Goal: Navigation & Orientation: Find specific page/section

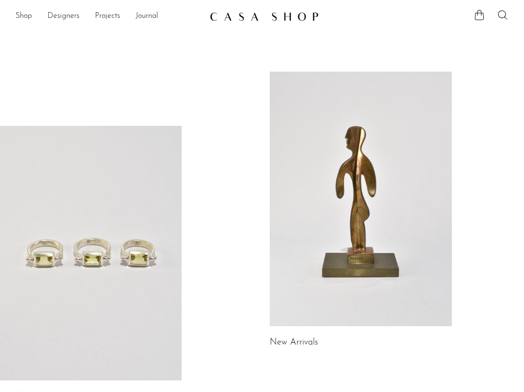
click at [339, 201] on link at bounding box center [360, 199] width 181 height 255
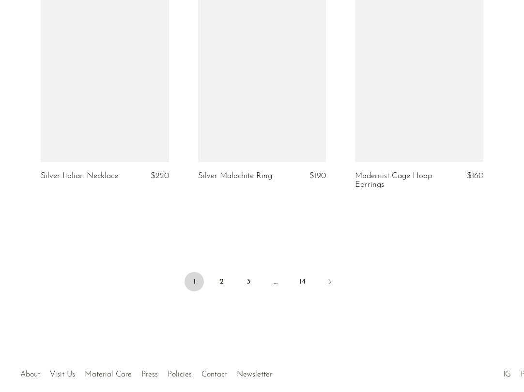
scroll to position [2676, 0]
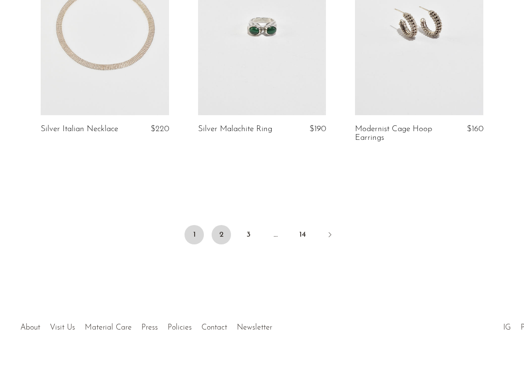
click at [227, 233] on link "2" at bounding box center [220, 234] width 19 height 19
